Goal: Transaction & Acquisition: Purchase product/service

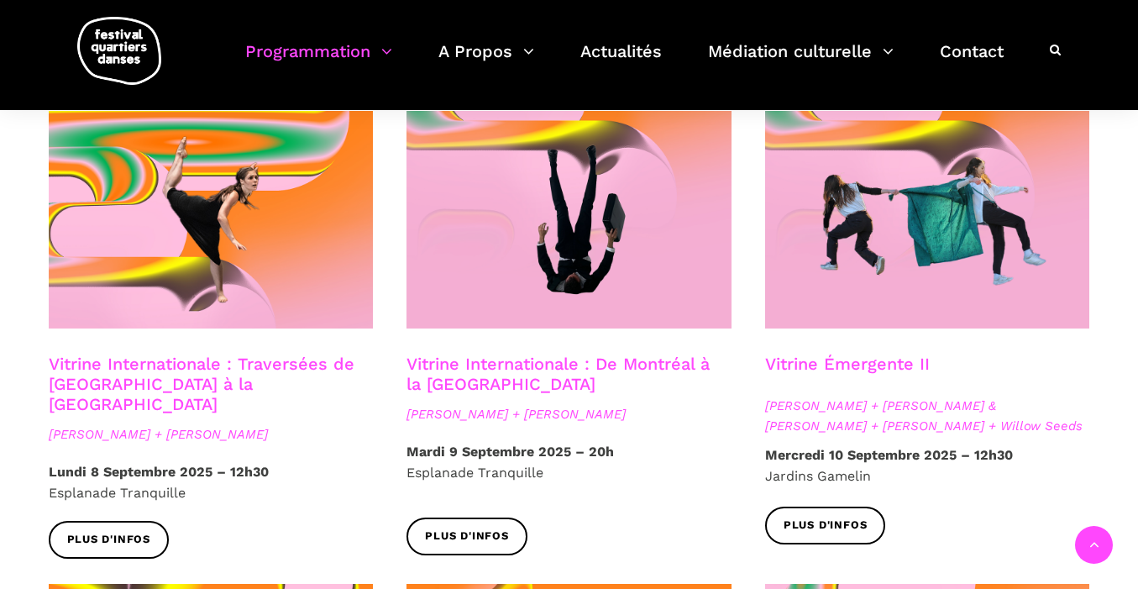
scroll to position [1037, 0]
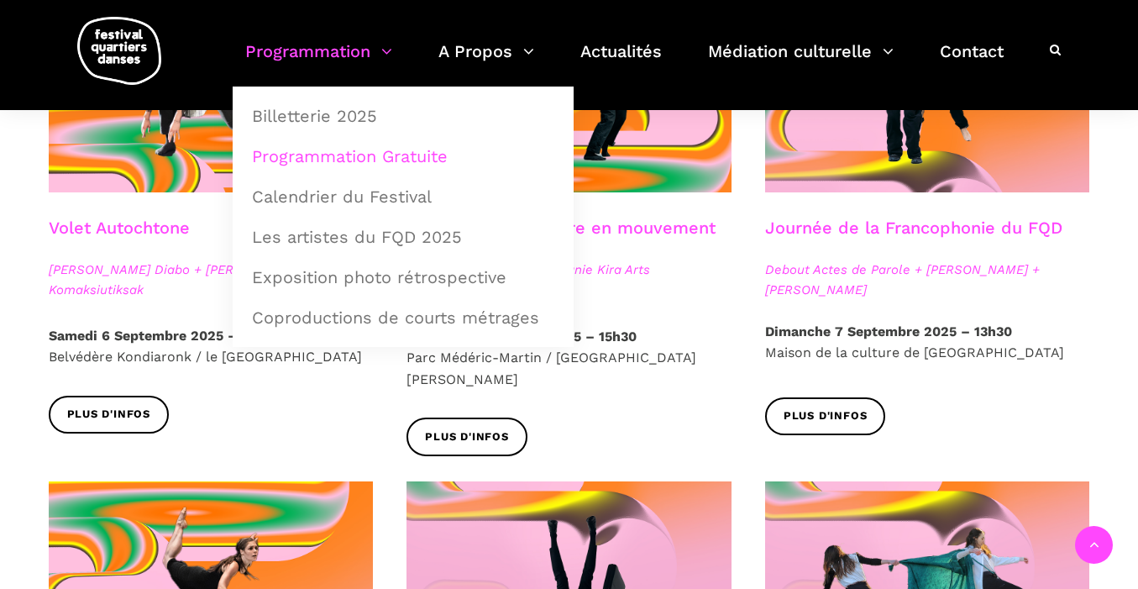
click at [348, 48] on link "Programmation" at bounding box center [318, 62] width 147 height 50
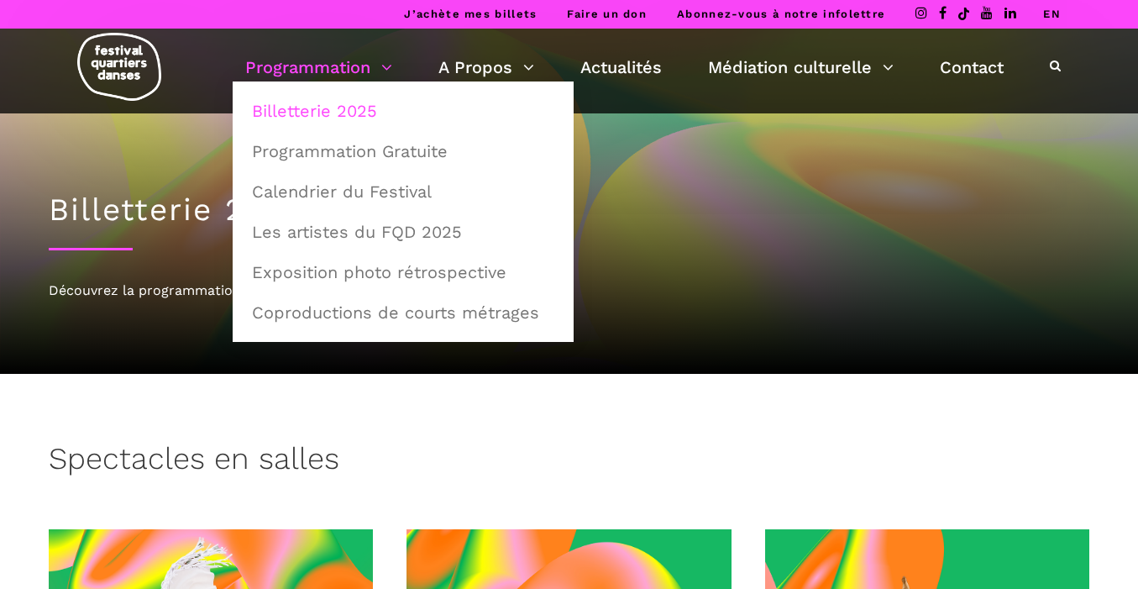
click at [311, 109] on link "Billetterie 2025" at bounding box center [403, 111] width 323 height 39
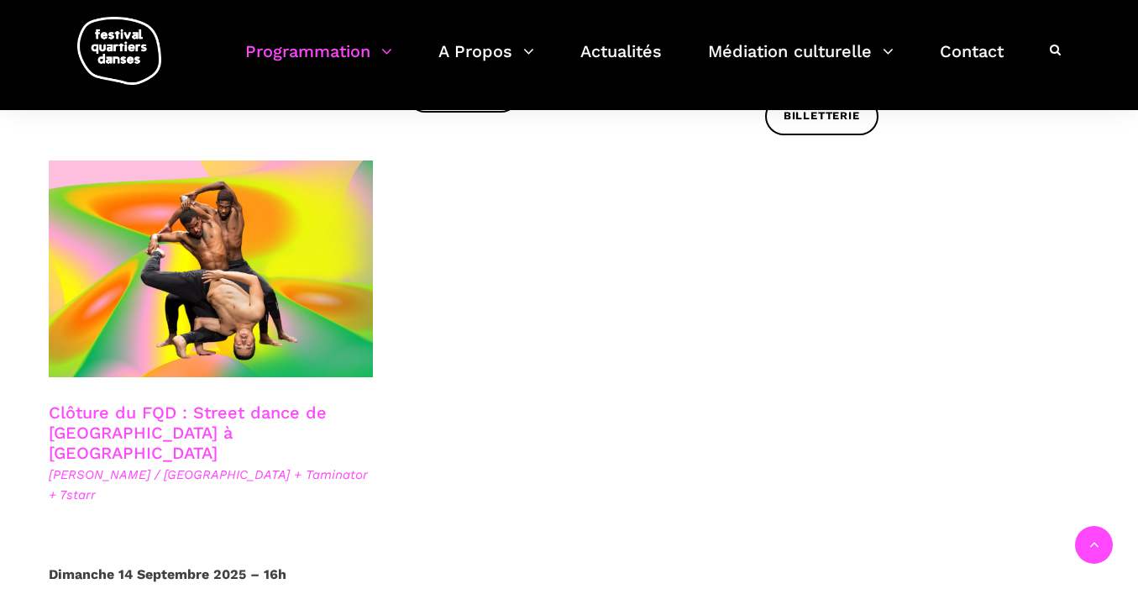
scroll to position [2923, 0]
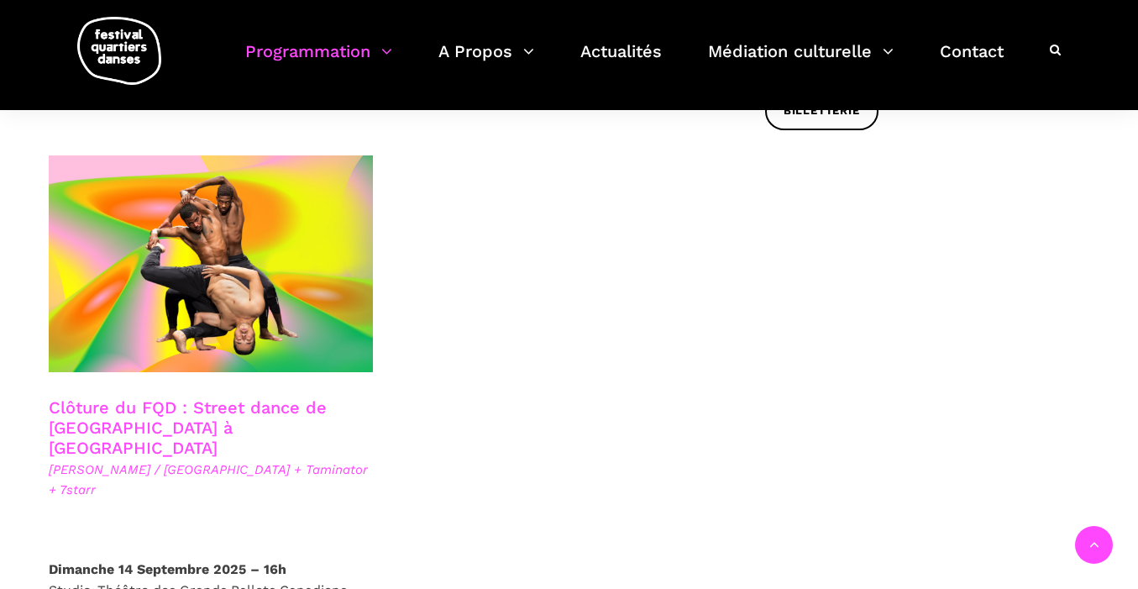
click at [227, 397] on link "Clôture du FQD : Street dance de Copenhague à Montréal" at bounding box center [188, 427] width 278 height 60
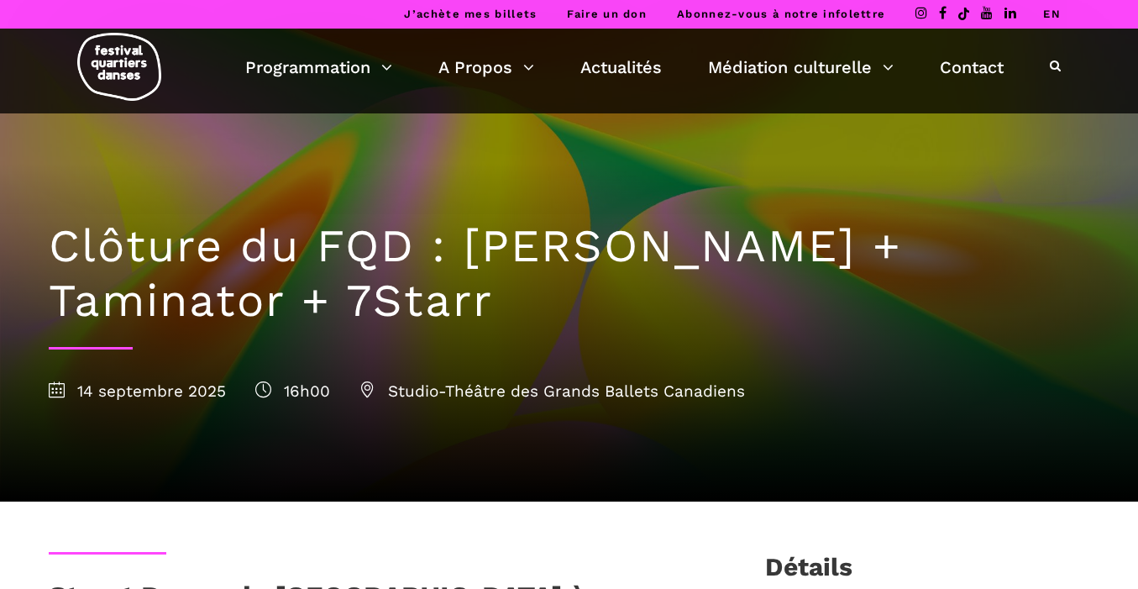
click at [1059, 16] on link "EN" at bounding box center [1052, 14] width 18 height 13
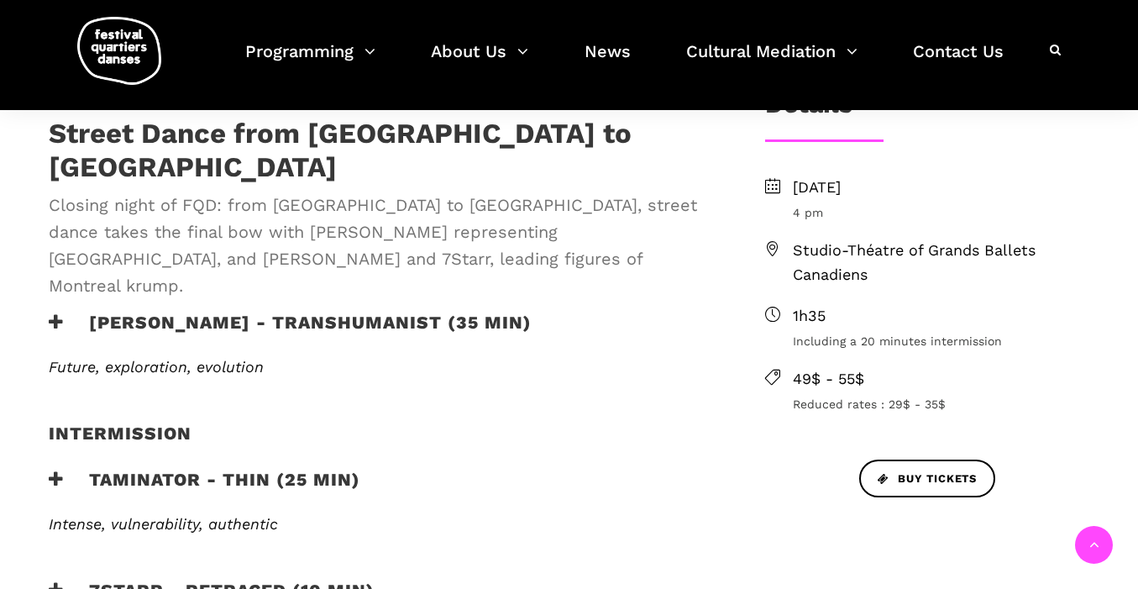
scroll to position [450, 0]
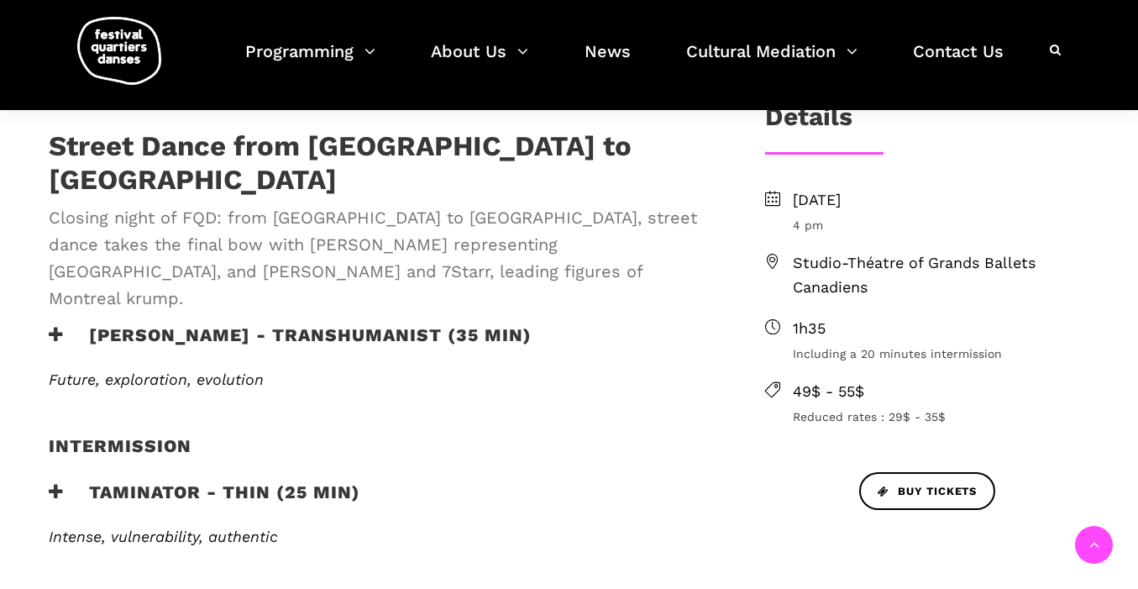
click at [42, 324] on div "[PERSON_NAME] - TRANSHUMANIST (35 min)" at bounding box center [380, 347] width 696 height 46
click at [56, 326] on icon at bounding box center [56, 335] width 15 height 18
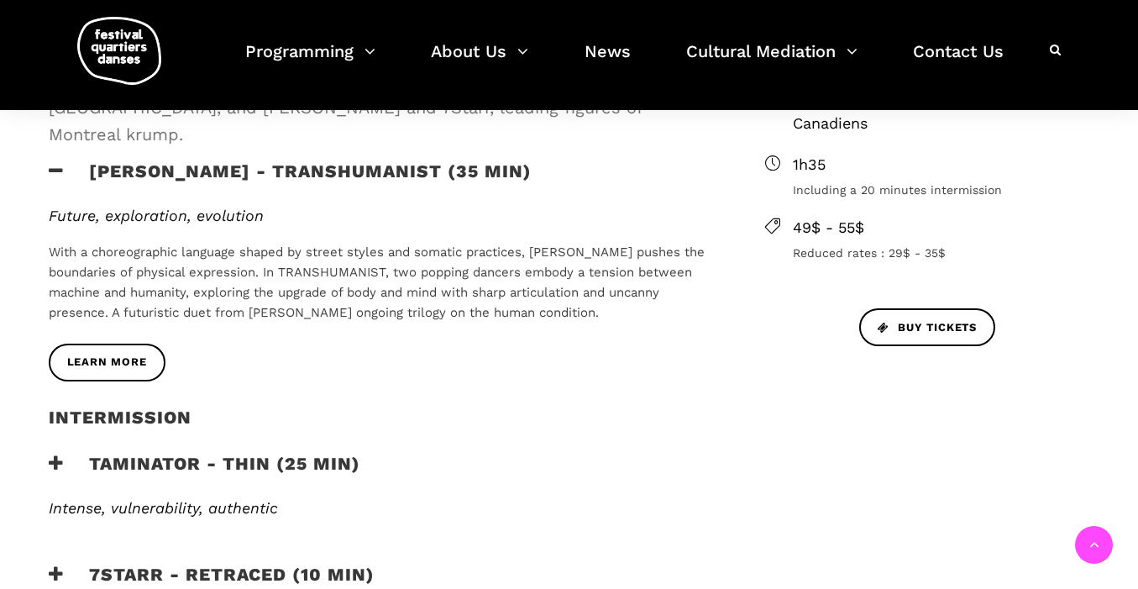
scroll to position [619, 0]
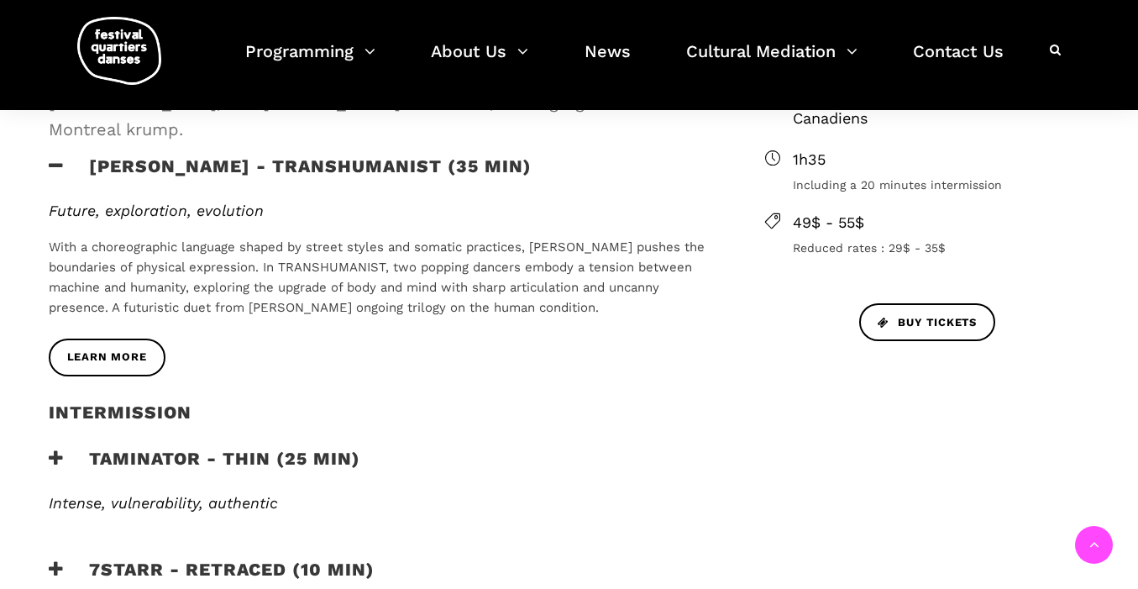
click at [52, 449] on icon at bounding box center [56, 458] width 15 height 18
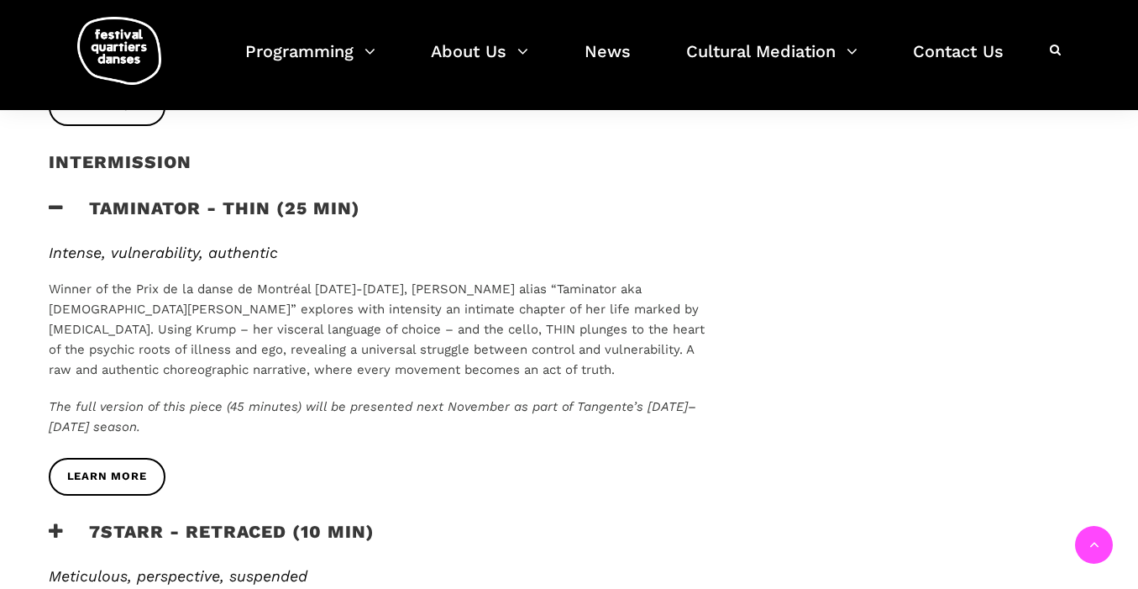
scroll to position [878, 0]
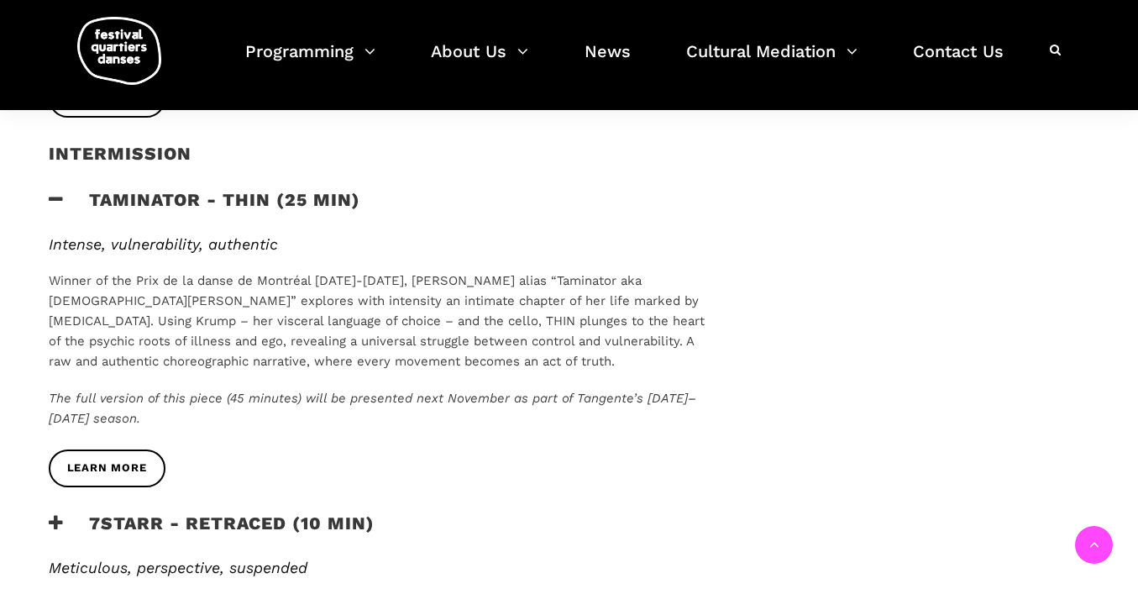
click at [54, 514] on icon at bounding box center [56, 523] width 15 height 18
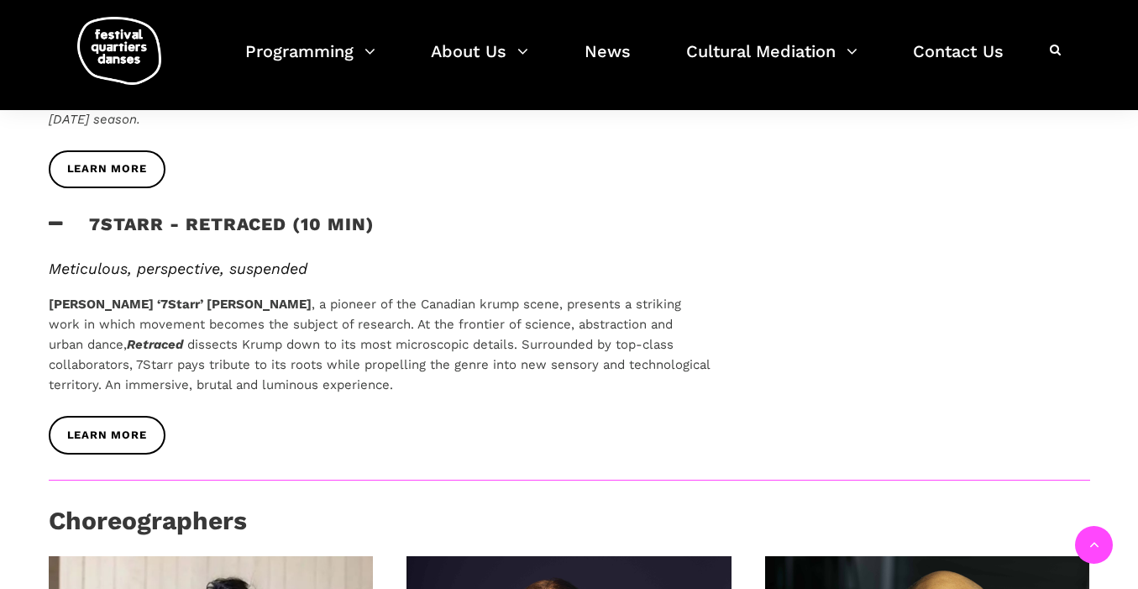
scroll to position [0, 0]
